Goal: Obtain resource: Obtain resource

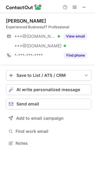
scroll to position [139, 95]
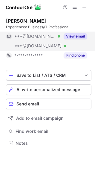
click at [76, 34] on button "View email" at bounding box center [76, 36] width 24 height 6
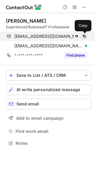
click at [84, 37] on span at bounding box center [84, 36] width 5 height 5
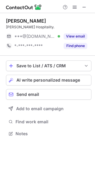
scroll to position [130, 95]
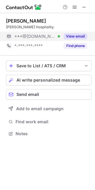
click at [70, 36] on button "View email" at bounding box center [76, 36] width 24 height 6
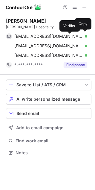
scroll to position [149, 95]
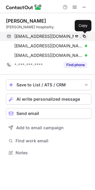
click at [85, 36] on span at bounding box center [84, 36] width 5 height 5
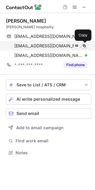
click at [84, 45] on span at bounding box center [84, 46] width 5 height 5
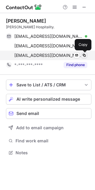
click at [86, 55] on span at bounding box center [84, 55] width 5 height 5
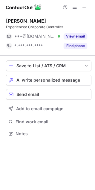
scroll to position [130, 95]
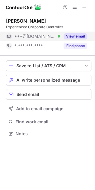
click at [74, 36] on button "View email" at bounding box center [76, 36] width 24 height 6
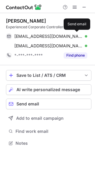
scroll to position [139, 95]
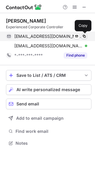
click at [83, 38] on span at bounding box center [84, 36] width 5 height 5
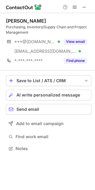
scroll to position [145, 95]
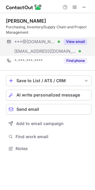
click at [66, 38] on div "View email" at bounding box center [73, 42] width 27 height 10
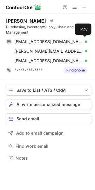
scroll to position [154, 95]
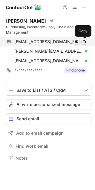
click at [84, 42] on span at bounding box center [84, 41] width 5 height 5
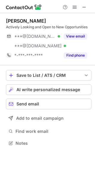
scroll to position [139, 95]
click at [79, 34] on button "View email" at bounding box center [76, 36] width 24 height 6
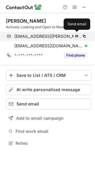
click at [83, 35] on span at bounding box center [84, 36] width 5 height 5
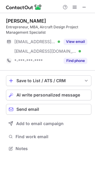
scroll to position [145, 95]
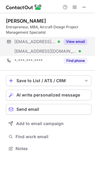
click at [74, 40] on button "View email" at bounding box center [76, 42] width 24 height 6
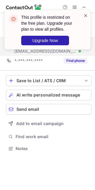
click at [85, 15] on span at bounding box center [85, 16] width 5 height 6
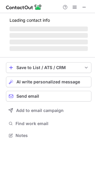
scroll to position [154, 95]
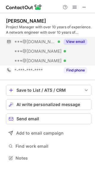
click at [79, 41] on button "View email" at bounding box center [76, 42] width 24 height 6
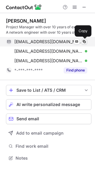
click at [83, 41] on span at bounding box center [84, 41] width 5 height 5
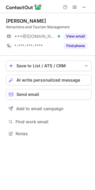
scroll to position [130, 95]
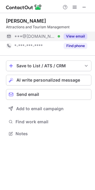
click at [64, 37] on button "View email" at bounding box center [76, 36] width 24 height 6
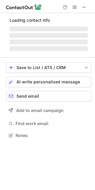
scroll to position [130, 95]
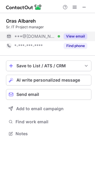
click at [79, 35] on button "View email" at bounding box center [76, 36] width 24 height 6
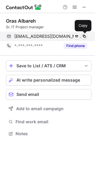
click at [86, 35] on span at bounding box center [84, 36] width 5 height 5
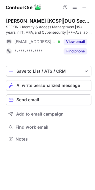
scroll to position [135, 95]
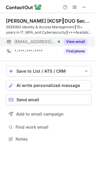
click at [65, 40] on button "View email" at bounding box center [76, 42] width 24 height 6
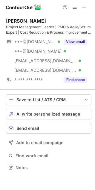
scroll to position [164, 95]
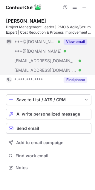
click at [82, 40] on button "View email" at bounding box center [76, 42] width 24 height 6
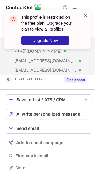
click at [85, 15] on span at bounding box center [85, 16] width 5 height 6
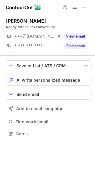
scroll to position [130, 95]
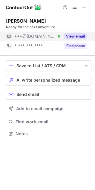
click at [74, 35] on button "View email" at bounding box center [76, 36] width 24 height 6
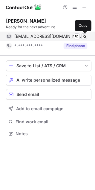
click at [82, 35] on span at bounding box center [84, 36] width 5 height 5
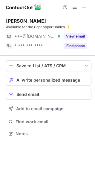
scroll to position [130, 95]
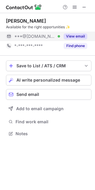
click at [76, 34] on button "View email" at bounding box center [76, 36] width 24 height 6
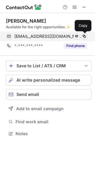
click at [85, 36] on span at bounding box center [84, 36] width 5 height 5
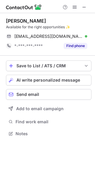
scroll to position [130, 95]
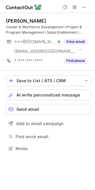
scroll to position [145, 95]
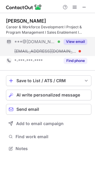
click at [68, 39] on button "View email" at bounding box center [76, 42] width 24 height 6
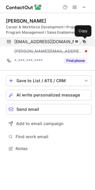
click at [84, 41] on span at bounding box center [84, 41] width 5 height 5
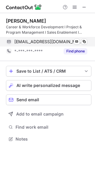
scroll to position [135, 95]
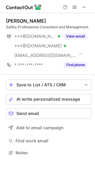
scroll to position [149, 95]
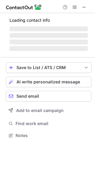
scroll to position [145, 95]
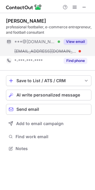
click at [72, 43] on button "View email" at bounding box center [76, 42] width 24 height 6
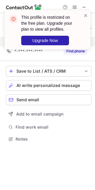
scroll to position [135, 95]
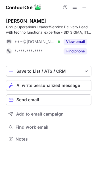
scroll to position [135, 95]
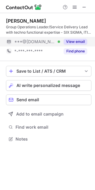
click at [70, 41] on button "View email" at bounding box center [76, 42] width 24 height 6
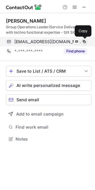
click at [85, 40] on span at bounding box center [84, 41] width 5 height 5
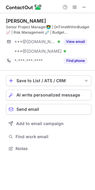
scroll to position [145, 95]
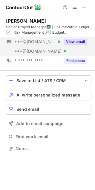
click at [69, 41] on button "View email" at bounding box center [76, 42] width 24 height 6
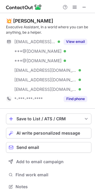
scroll to position [183, 91]
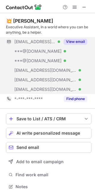
click at [70, 39] on button "View email" at bounding box center [76, 42] width 24 height 6
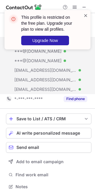
click at [84, 14] on span at bounding box center [85, 16] width 5 height 6
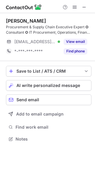
scroll to position [135, 95]
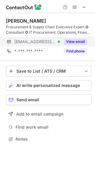
click at [72, 40] on button "View email" at bounding box center [76, 42] width 24 height 6
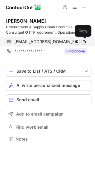
click at [83, 40] on span at bounding box center [84, 41] width 5 height 5
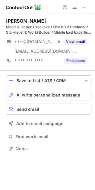
scroll to position [145, 95]
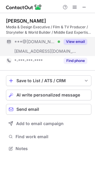
click at [78, 39] on button "View email" at bounding box center [76, 42] width 24 height 6
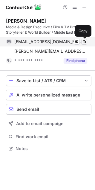
click at [83, 41] on span at bounding box center [84, 41] width 5 height 5
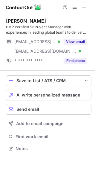
scroll to position [145, 95]
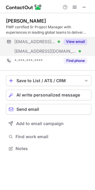
click at [77, 42] on button "View email" at bounding box center [76, 42] width 24 height 6
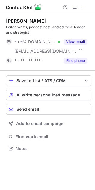
scroll to position [145, 95]
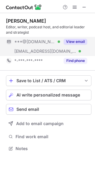
click at [74, 40] on button "View email" at bounding box center [76, 42] width 24 height 6
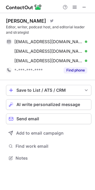
scroll to position [154, 95]
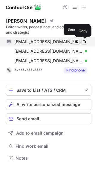
click at [84, 41] on span at bounding box center [84, 41] width 5 height 5
